Goal: Task Accomplishment & Management: Manage account settings

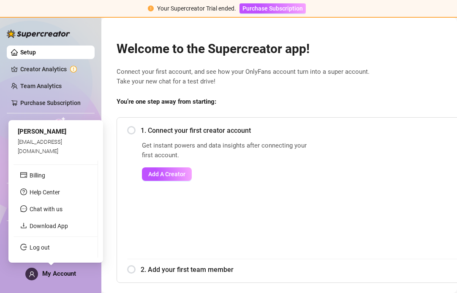
click at [45, 277] on span "My Account" at bounding box center [59, 274] width 34 height 8
click at [45, 251] on link "Log out" at bounding box center [40, 247] width 20 height 7
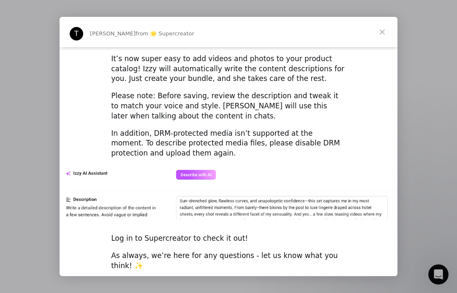
scroll to position [1172, 0]
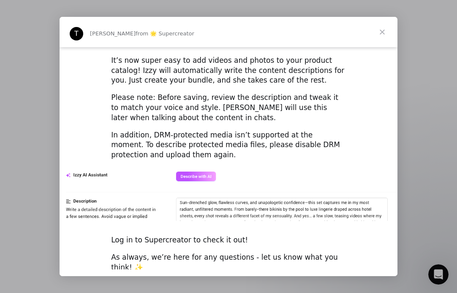
click at [37, 95] on div "Intercom messenger" at bounding box center [228, 146] width 457 height 293
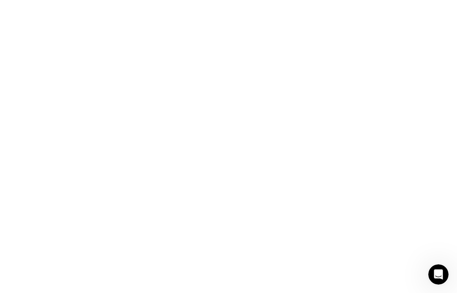
scroll to position [0, 0]
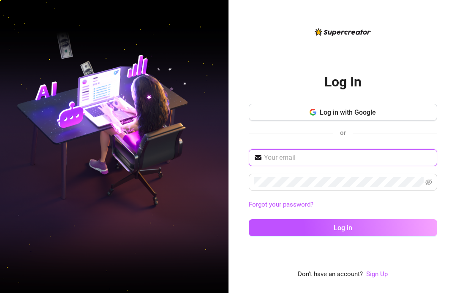
type input "[EMAIL_ADDRESS][DOMAIN_NAME]"
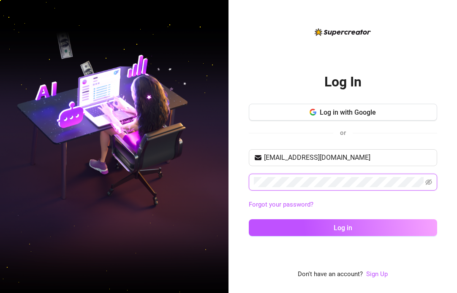
click at [342, 227] on button "Log in" at bounding box center [343, 227] width 188 height 17
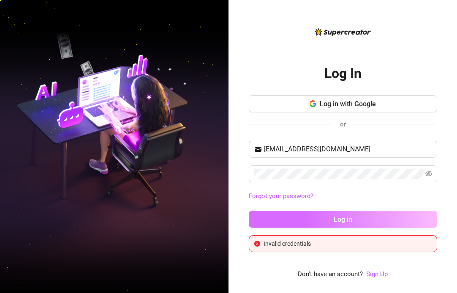
click at [287, 218] on button "Log in" at bounding box center [343, 219] width 188 height 17
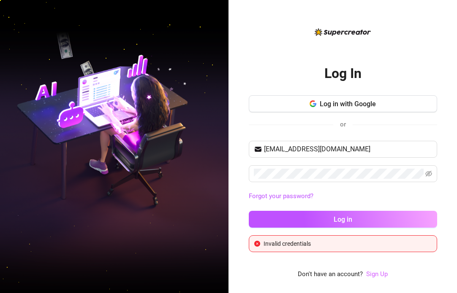
click at [374, 277] on link "Sign Up" at bounding box center [377, 274] width 22 height 8
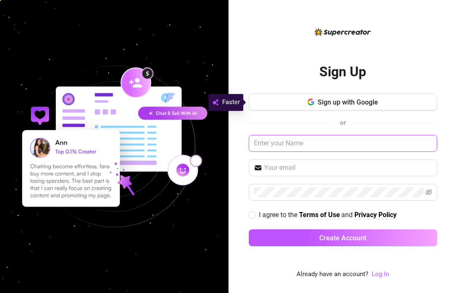
click at [300, 151] on input "text" at bounding box center [343, 143] width 188 height 17
